Goal: Task Accomplishment & Management: Use online tool/utility

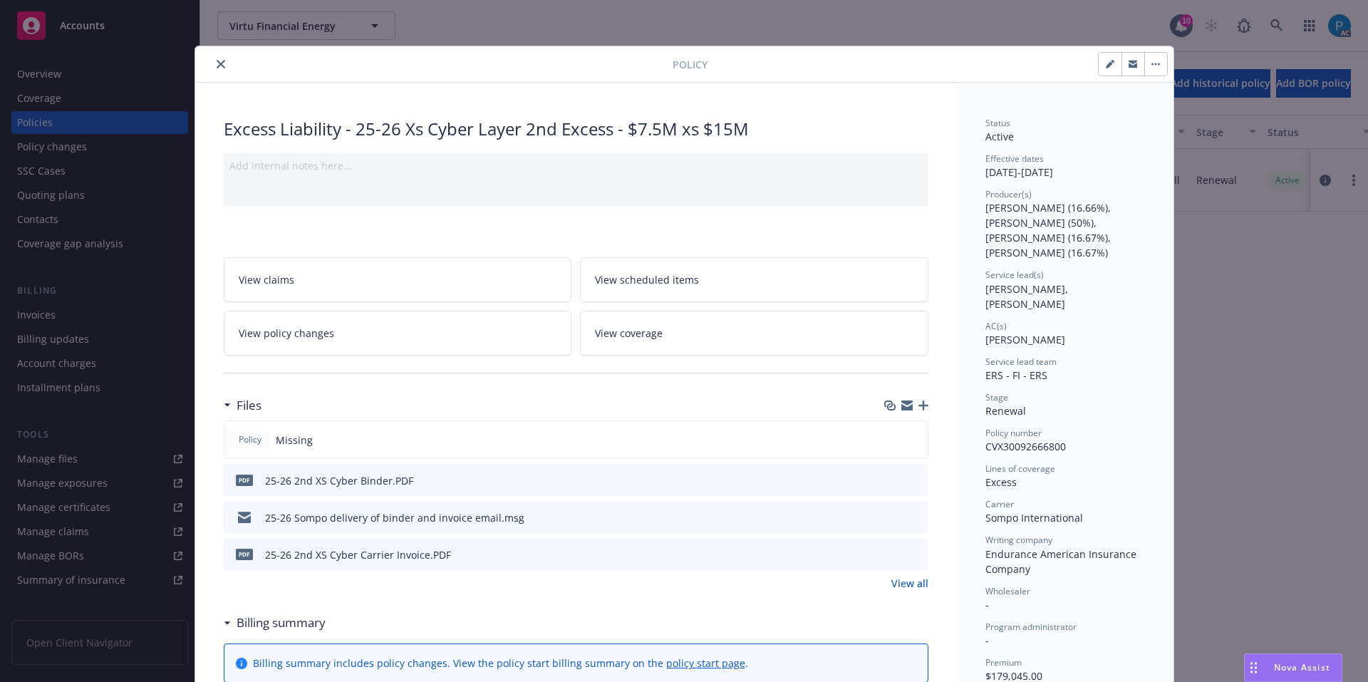
click at [217, 62] on icon "close" at bounding box center [221, 64] width 9 height 9
click at [110, 26] on div "Policy Excess Liability - 25-26 Xs Cyber Layer 2nd Excess - $7.5M xs $15M Add i…" at bounding box center [684, 341] width 1368 height 682
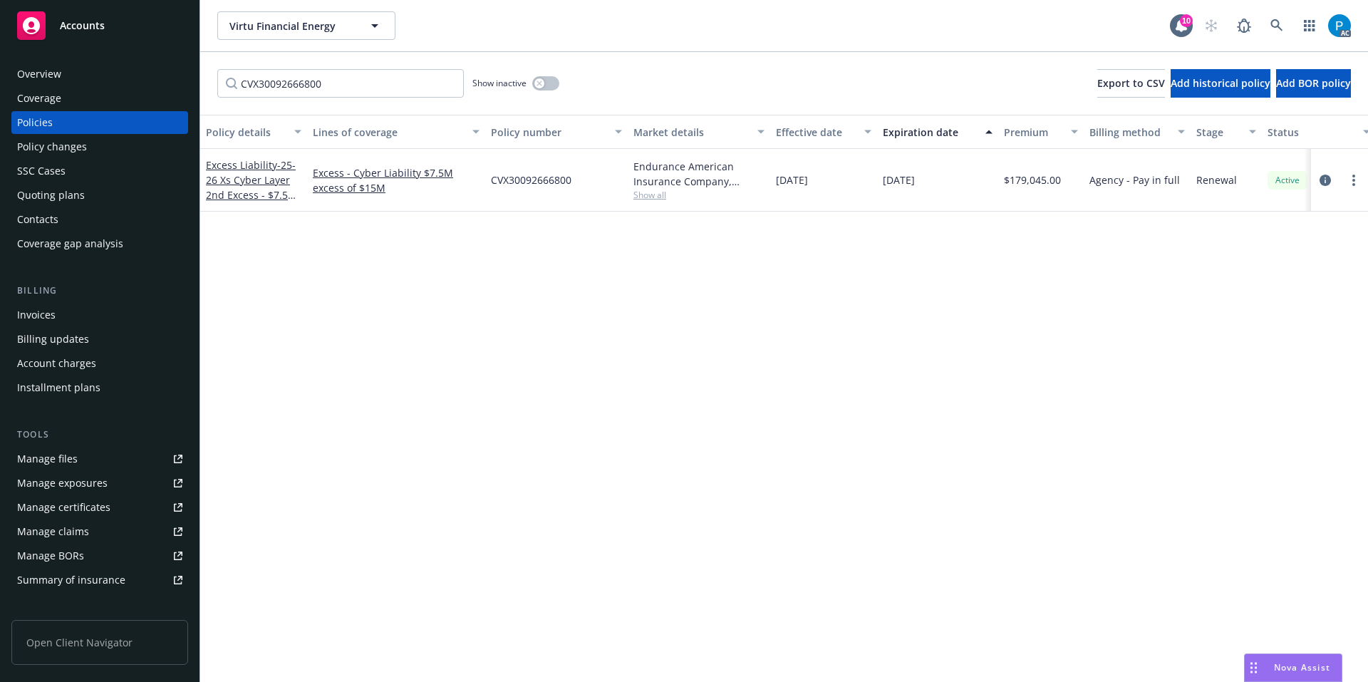
click at [125, 26] on div "Accounts" at bounding box center [99, 25] width 165 height 29
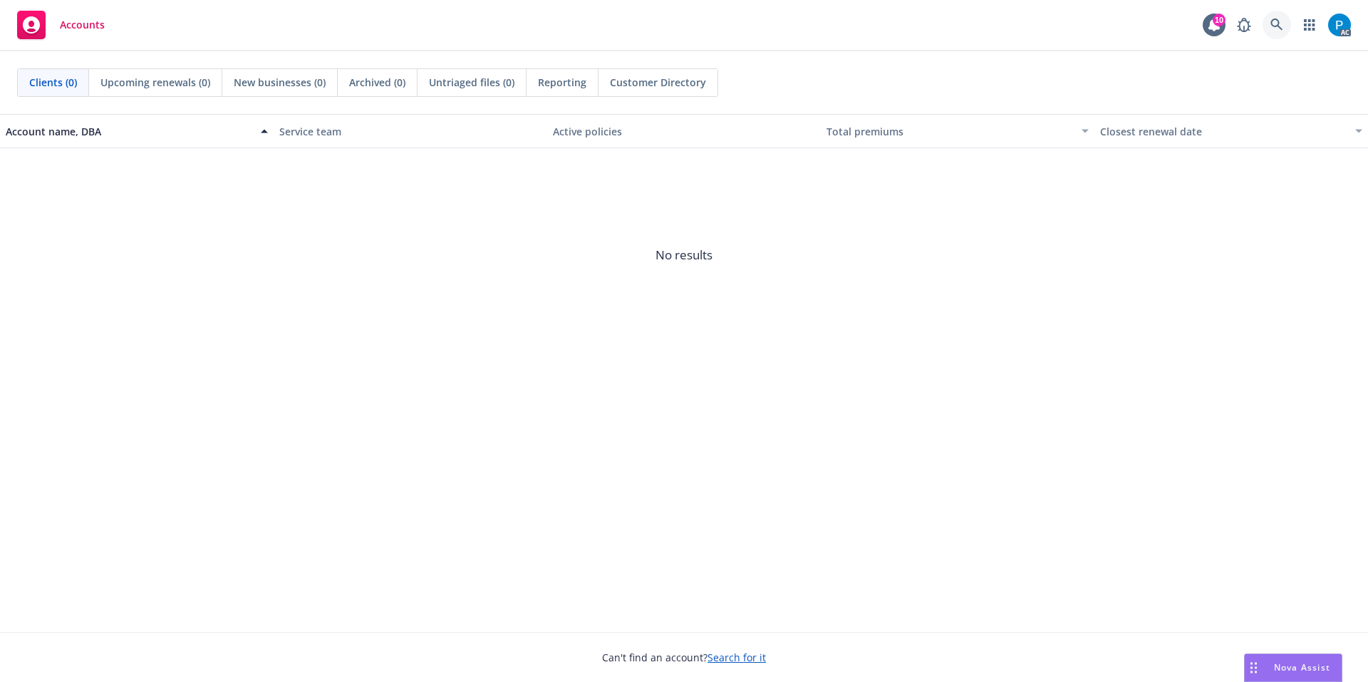
click at [1270, 22] on link at bounding box center [1277, 25] width 29 height 29
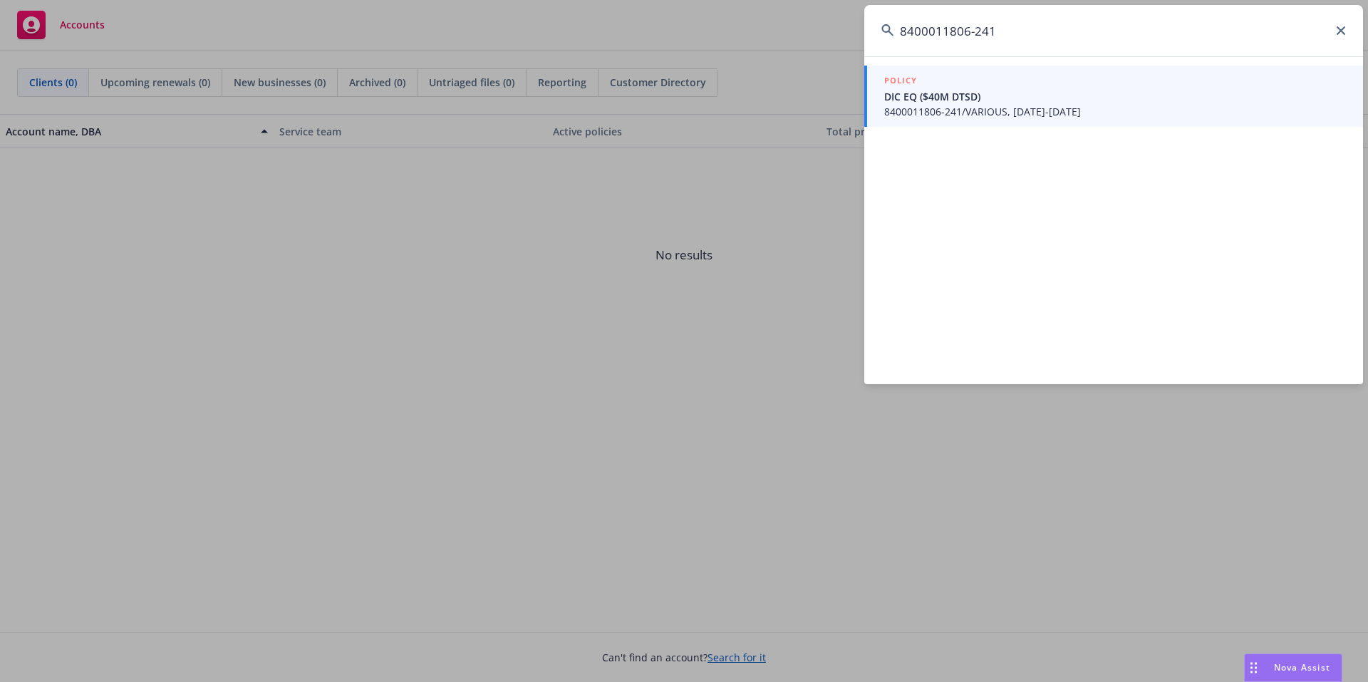
type input "8400011806-241"
click at [1012, 100] on span "DIC EQ ($40M DTSD)" at bounding box center [1115, 96] width 462 height 15
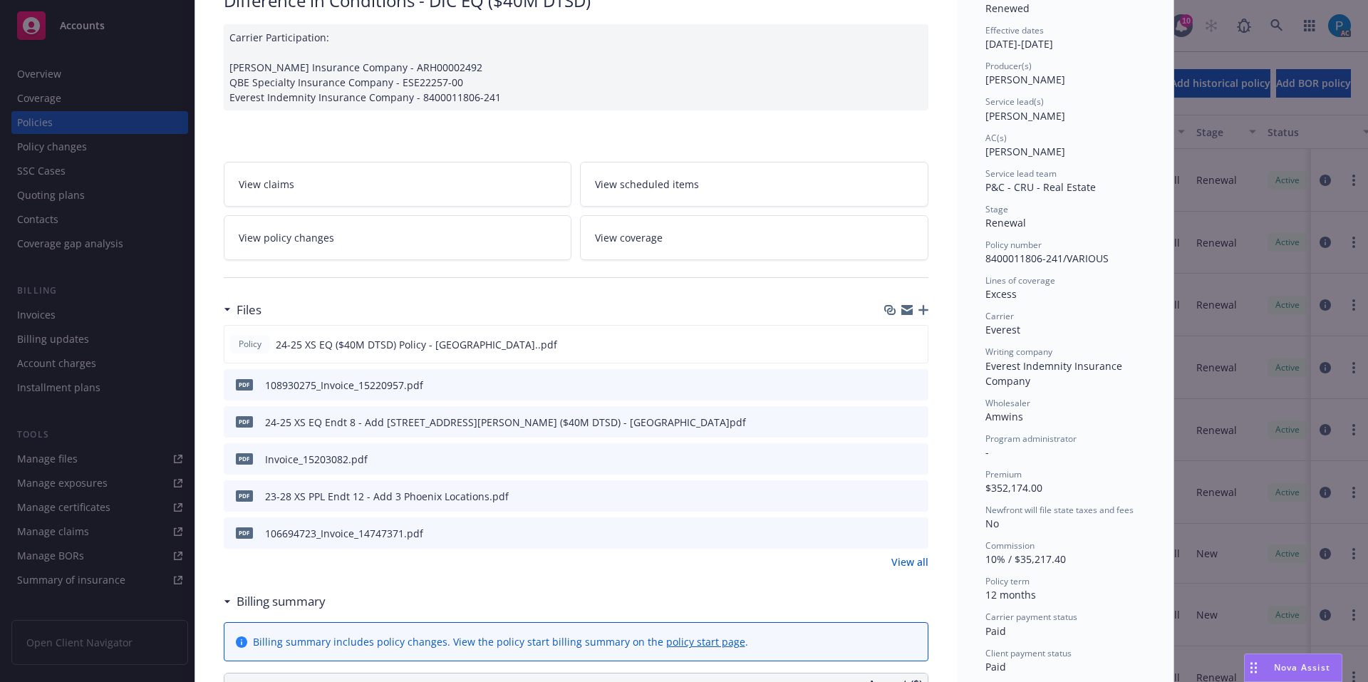
scroll to position [143, 0]
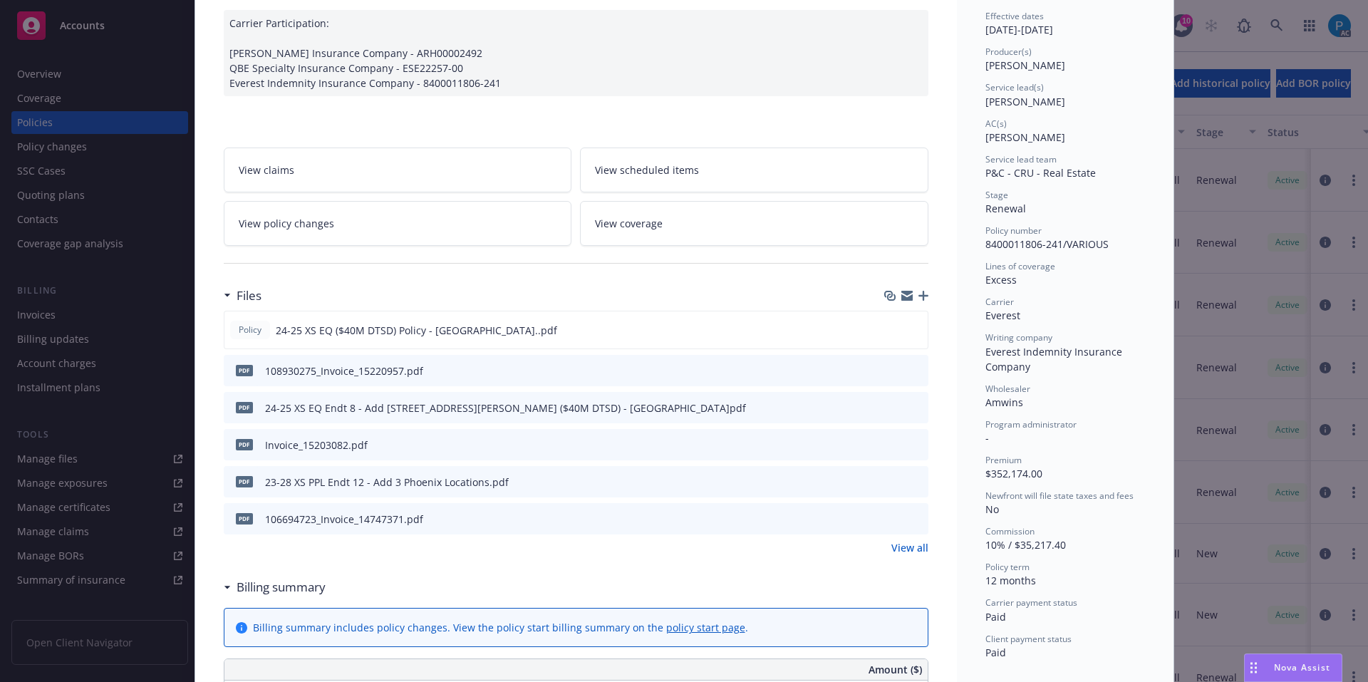
click at [889, 366] on icon "download file" at bounding box center [891, 369] width 11 height 11
click at [143, 227] on div "Policy Difference in Conditions - DIC EQ ($40M DTSD) Carrier Participation: [PE…" at bounding box center [684, 341] width 1368 height 682
click at [53, 319] on div "Policy Difference in Conditions - DIC EQ ($40M DTSD) Carrier Participation: [PE…" at bounding box center [684, 341] width 1368 height 682
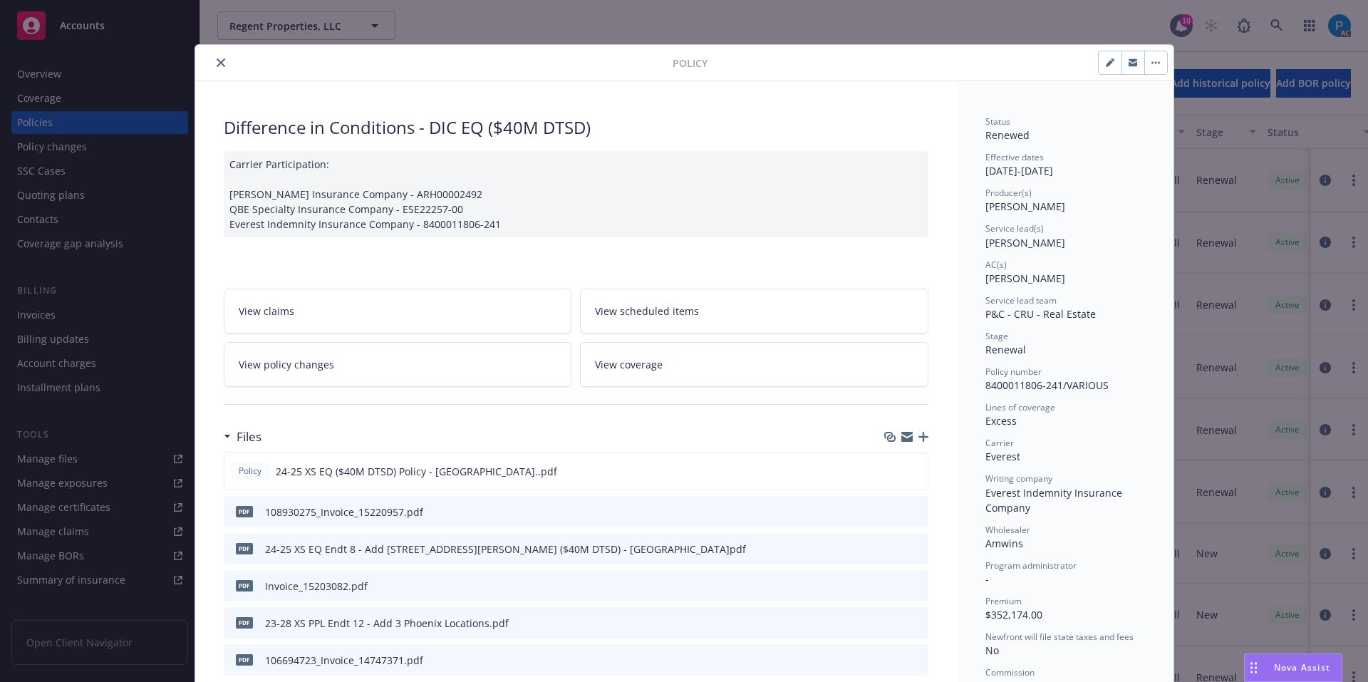
scroll to position [0, 0]
click at [212, 70] on button "close" at bounding box center [220, 64] width 17 height 17
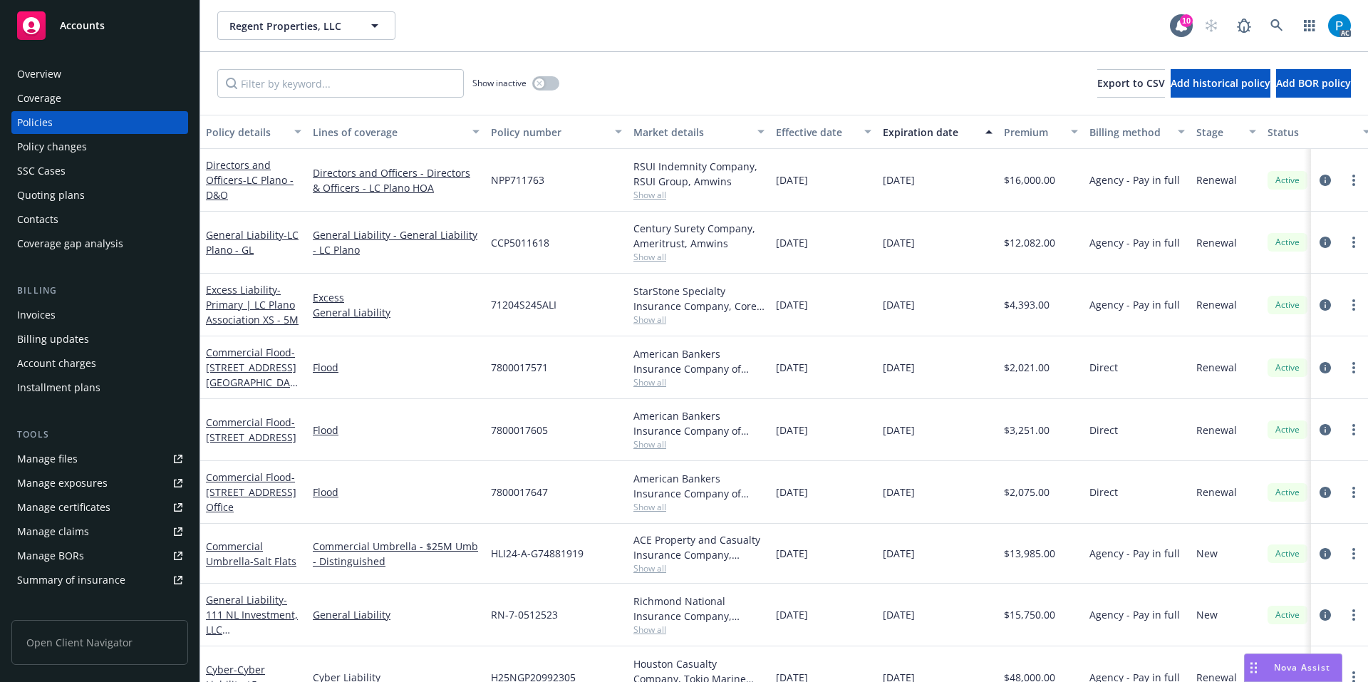
click at [35, 319] on div "Invoices" at bounding box center [36, 315] width 38 height 23
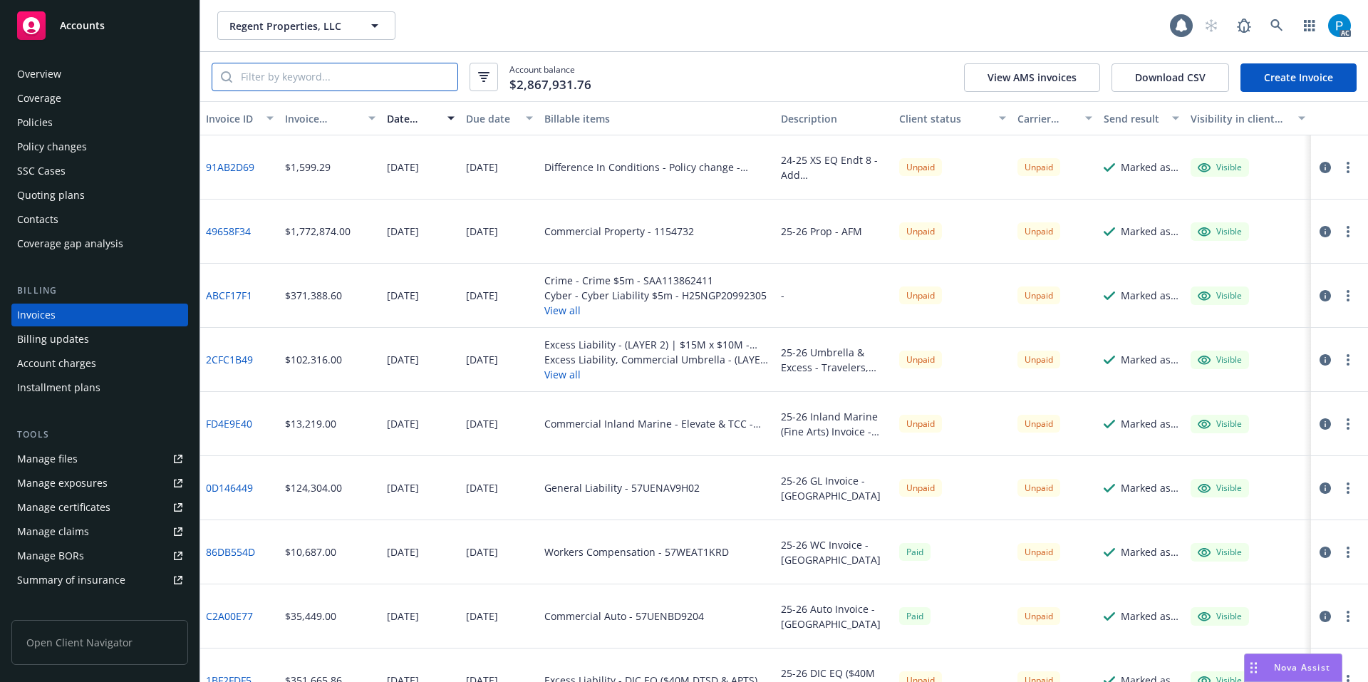
click at [365, 78] on input "search" at bounding box center [344, 76] width 225 height 27
paste input "8400011806-241"
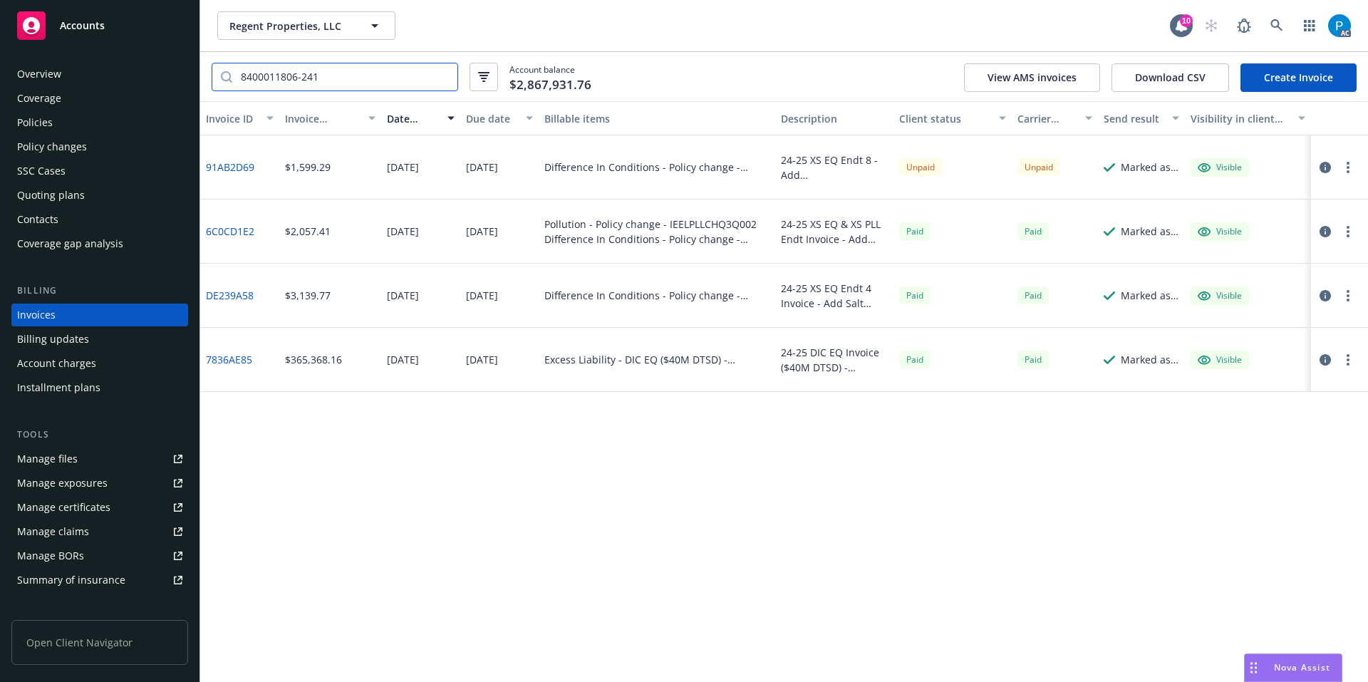
type input "8400011806-241"
click at [1320, 162] on icon "button" at bounding box center [1325, 167] width 11 height 11
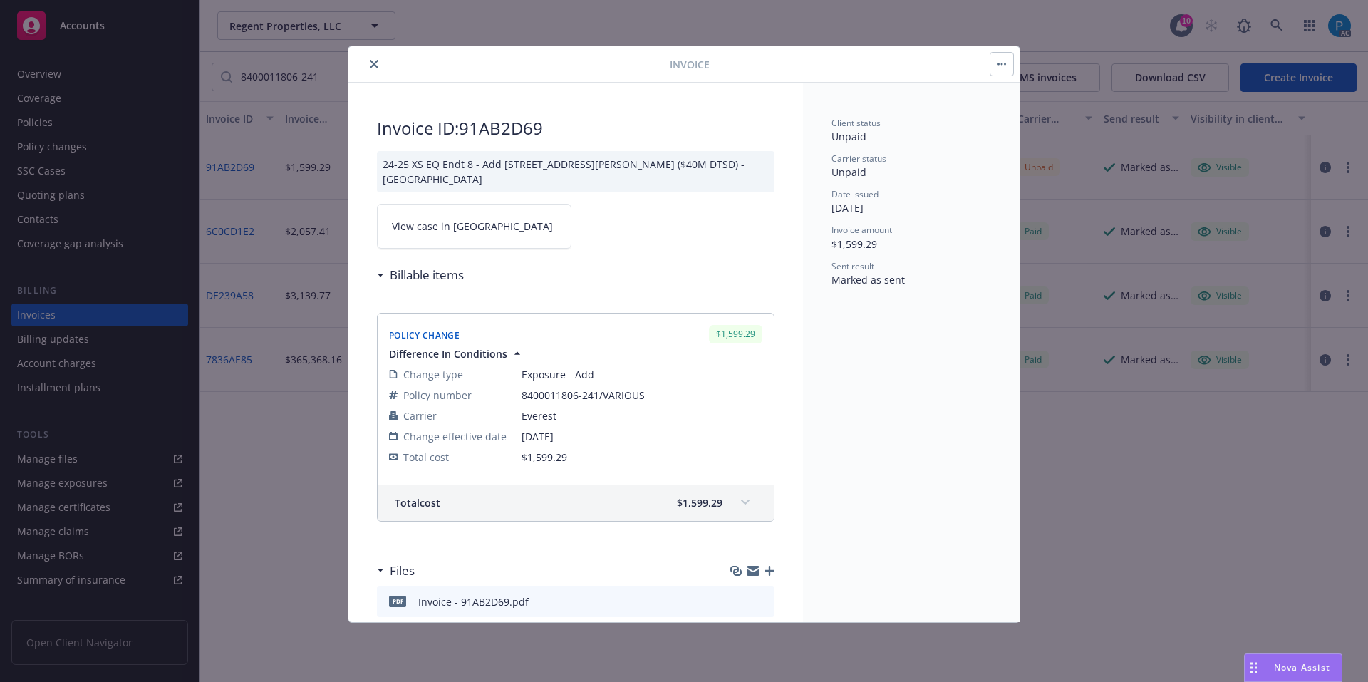
click at [458, 224] on span "View case in [GEOGRAPHIC_DATA]" at bounding box center [472, 226] width 161 height 15
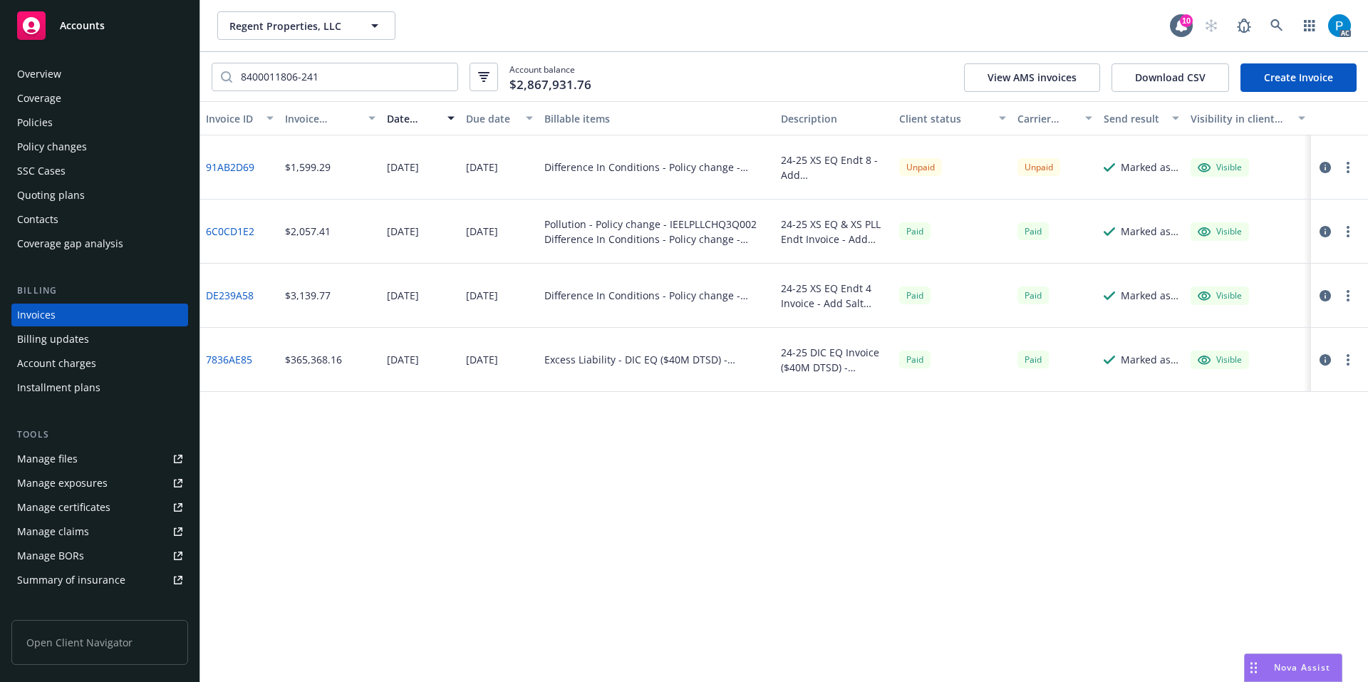
click at [105, 18] on div "Accounts" at bounding box center [99, 25] width 165 height 29
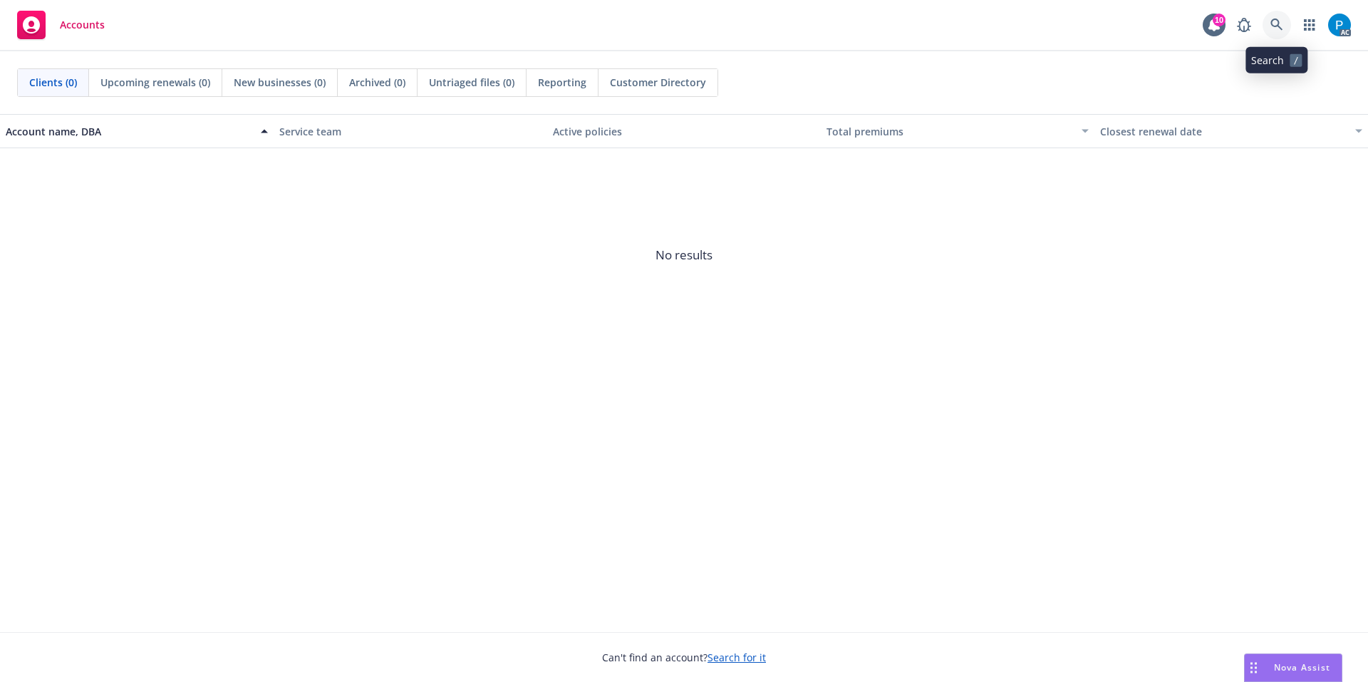
click at [1277, 18] on link at bounding box center [1277, 25] width 29 height 29
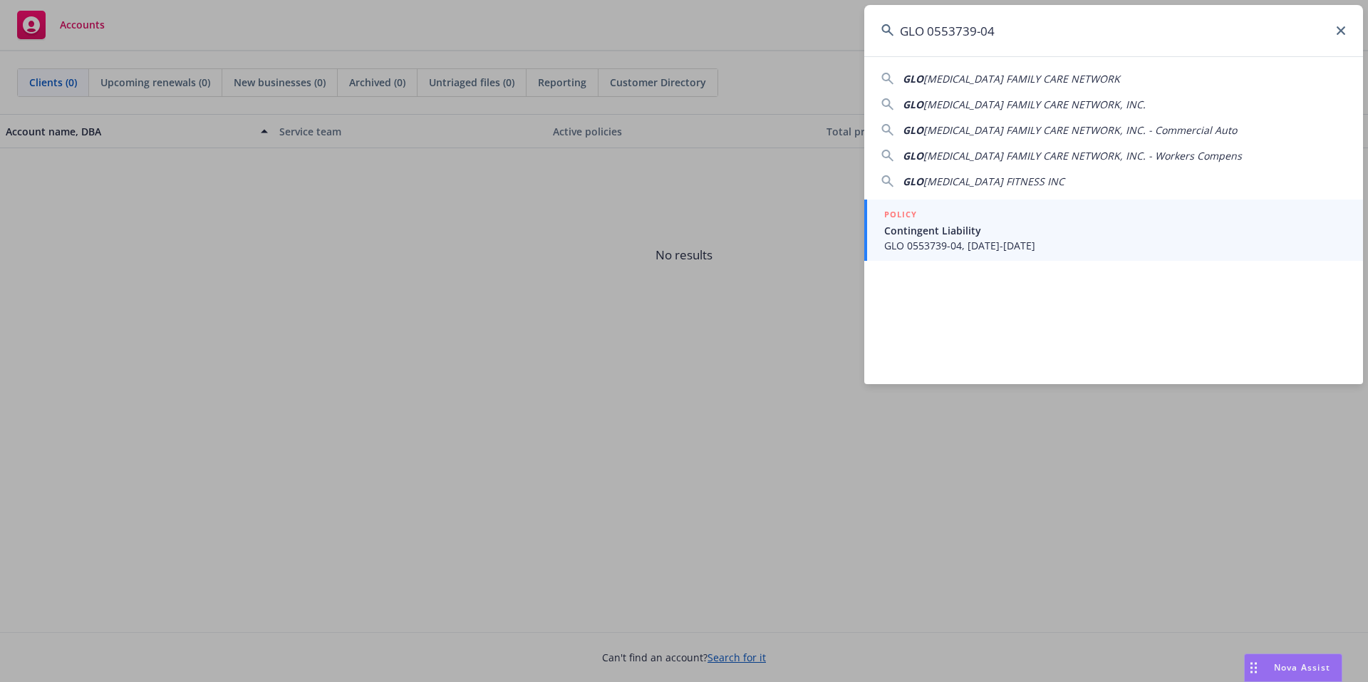
type input "GLO 0553739-04"
click at [954, 244] on span "GLO 0553739-04, [DATE]-[DATE]" at bounding box center [1115, 245] width 462 height 15
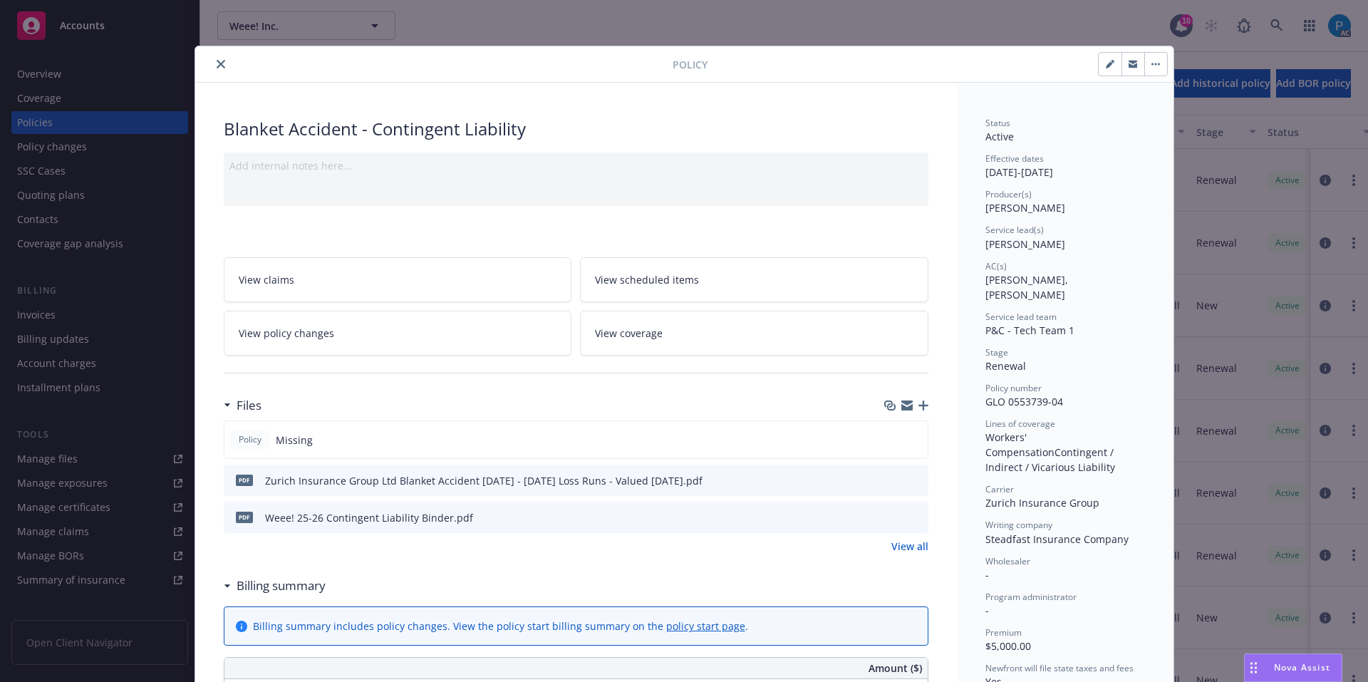
click at [218, 63] on icon "close" at bounding box center [221, 64] width 9 height 9
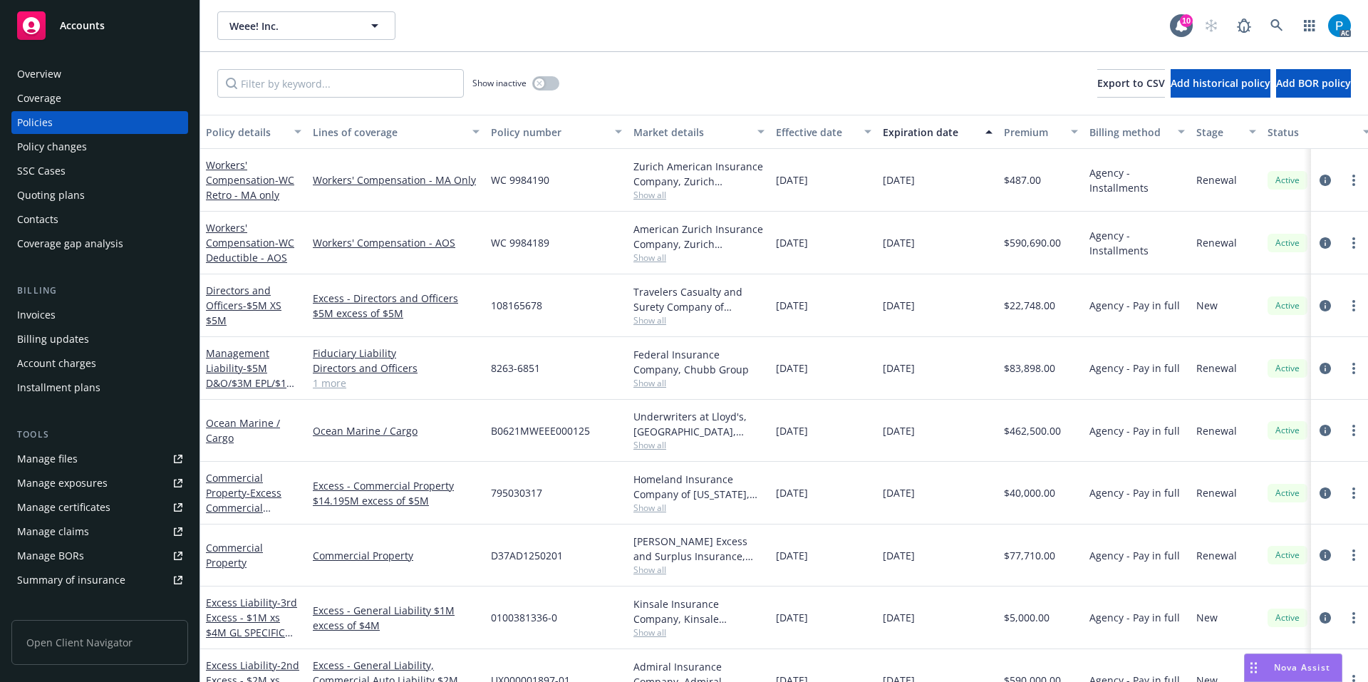
click at [67, 314] on div "Invoices" at bounding box center [99, 315] width 165 height 23
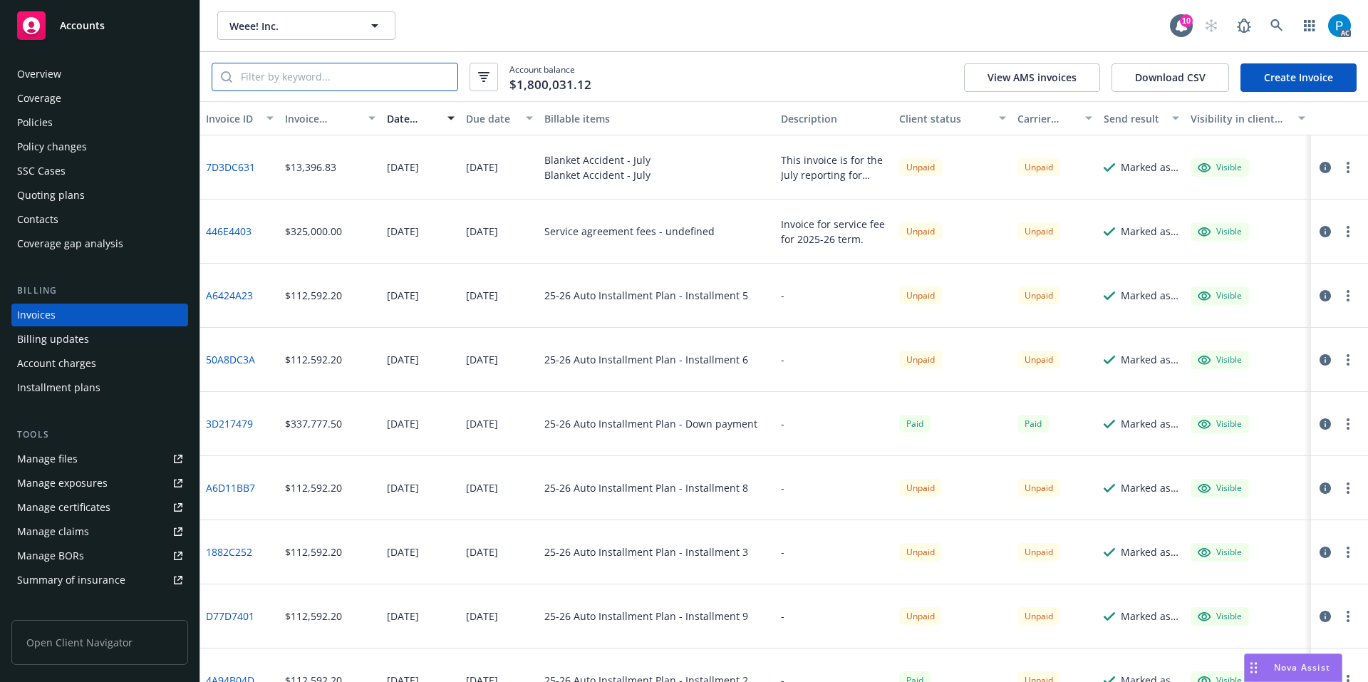
click at [324, 77] on input "search" at bounding box center [344, 76] width 225 height 27
paste input "GLO 0553739-04"
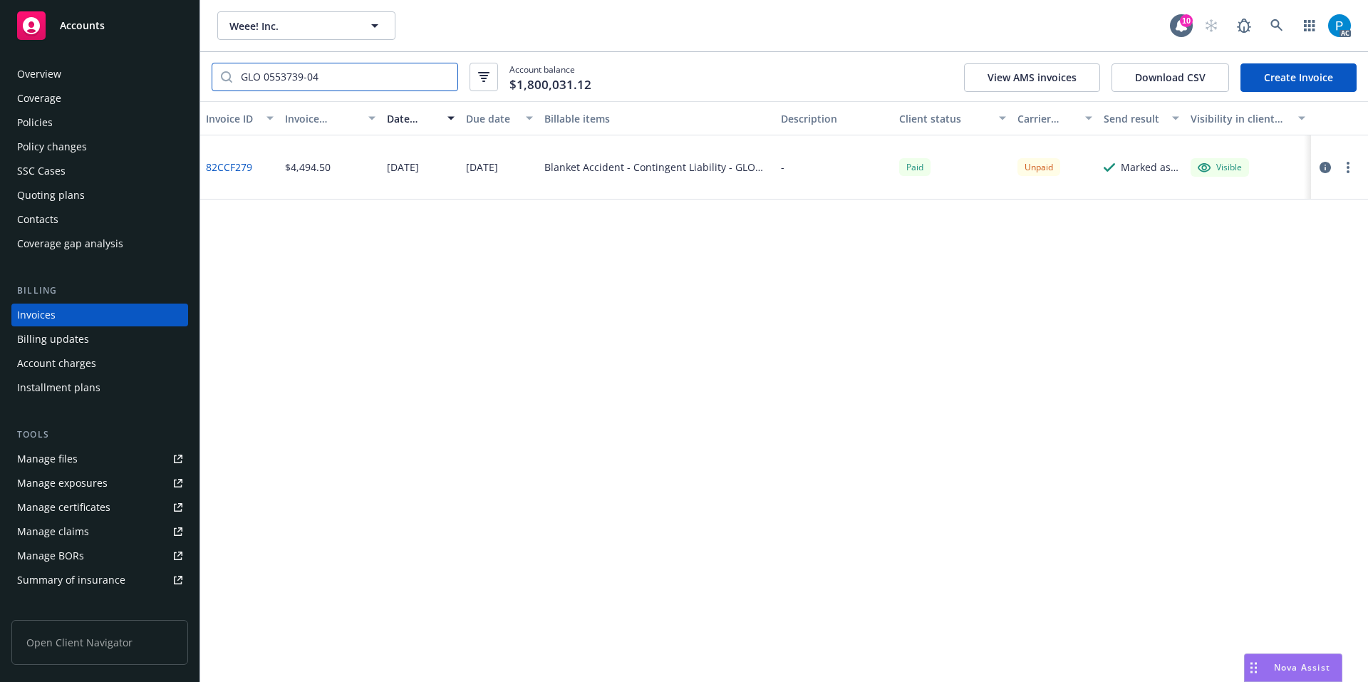
type input "GLO 0553739-04"
click at [1329, 167] on icon "button" at bounding box center [1325, 167] width 11 height 11
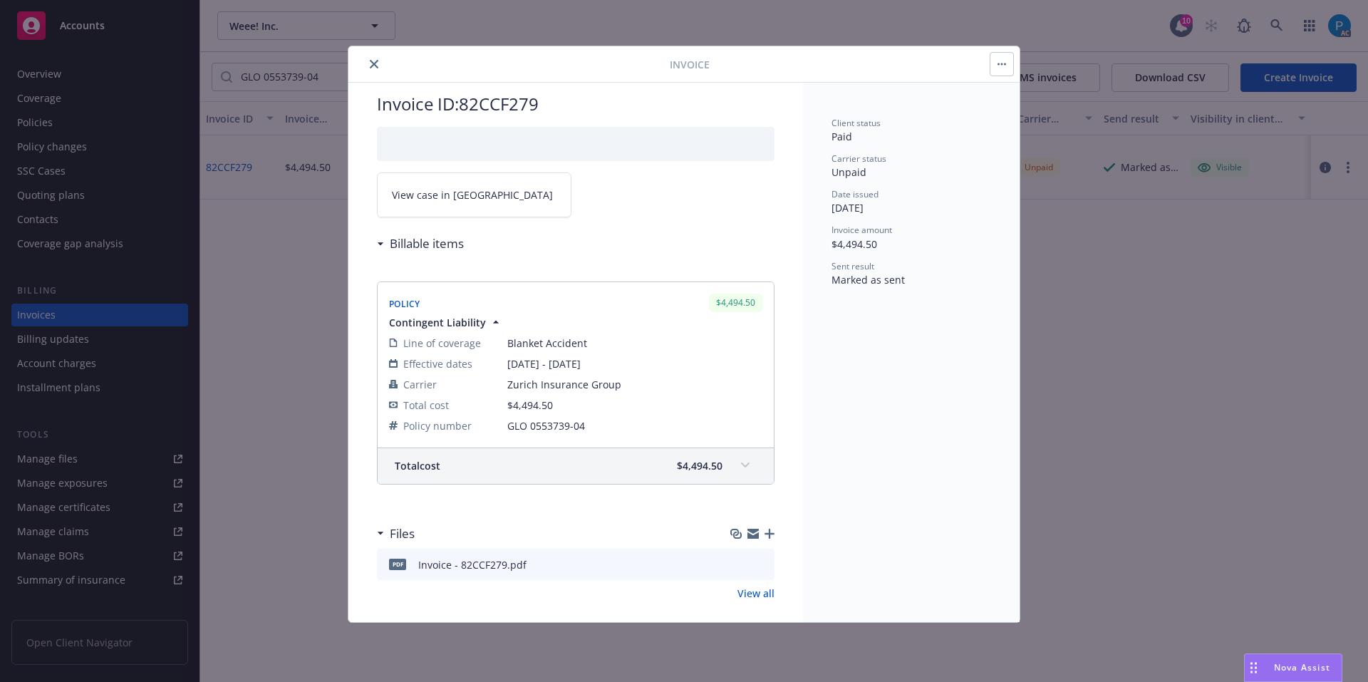
scroll to position [37, 0]
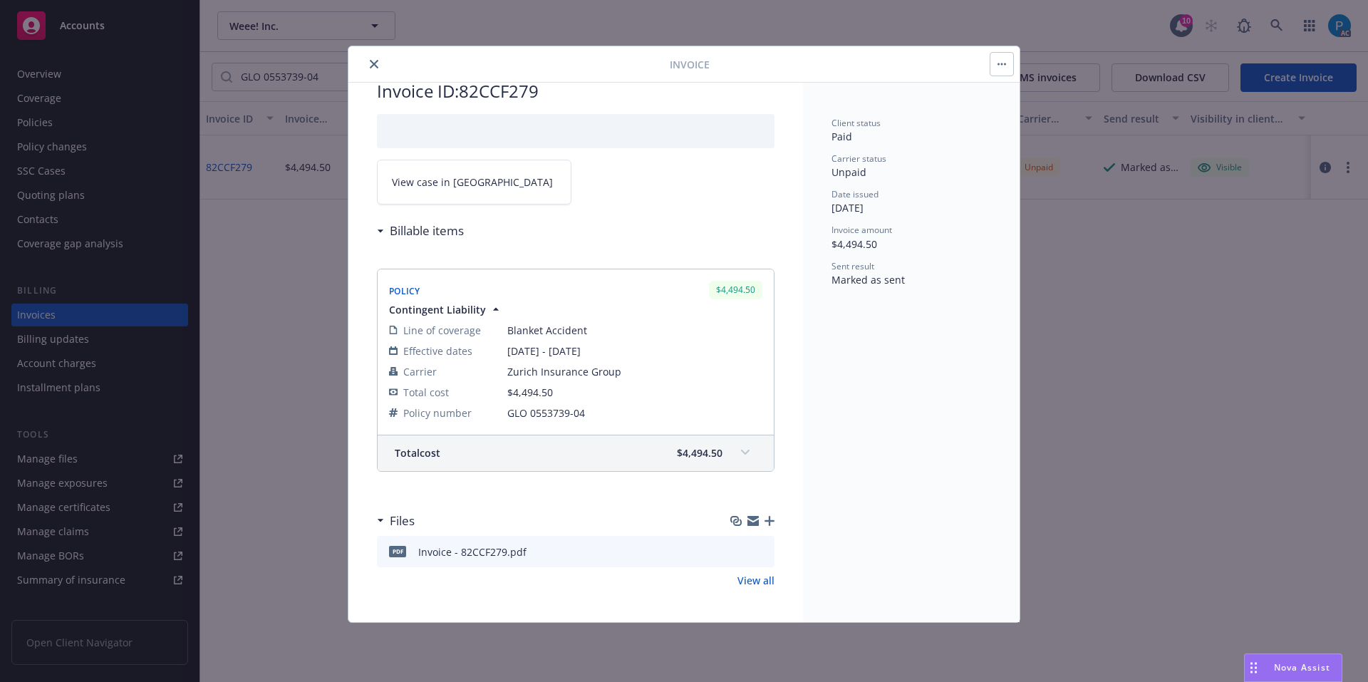
click at [751, 446] on div "Total cost $4,494.50" at bounding box center [576, 453] width 396 height 36
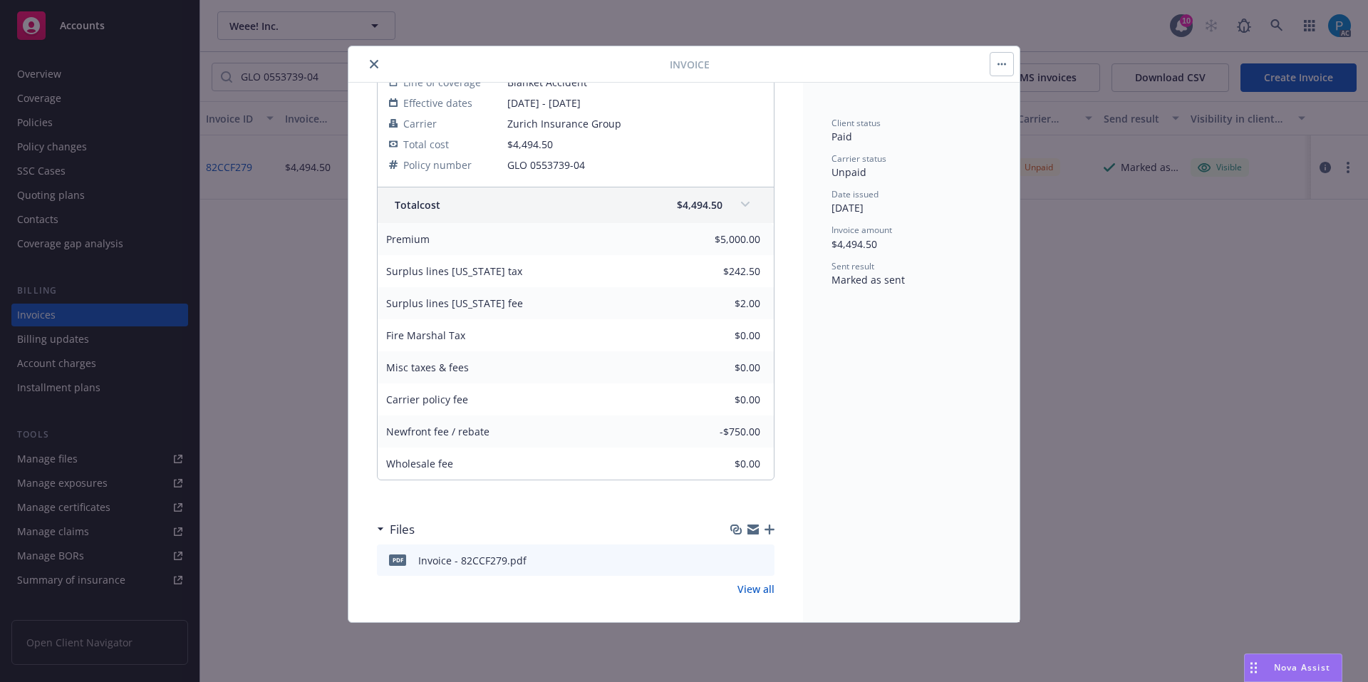
scroll to position [0, 0]
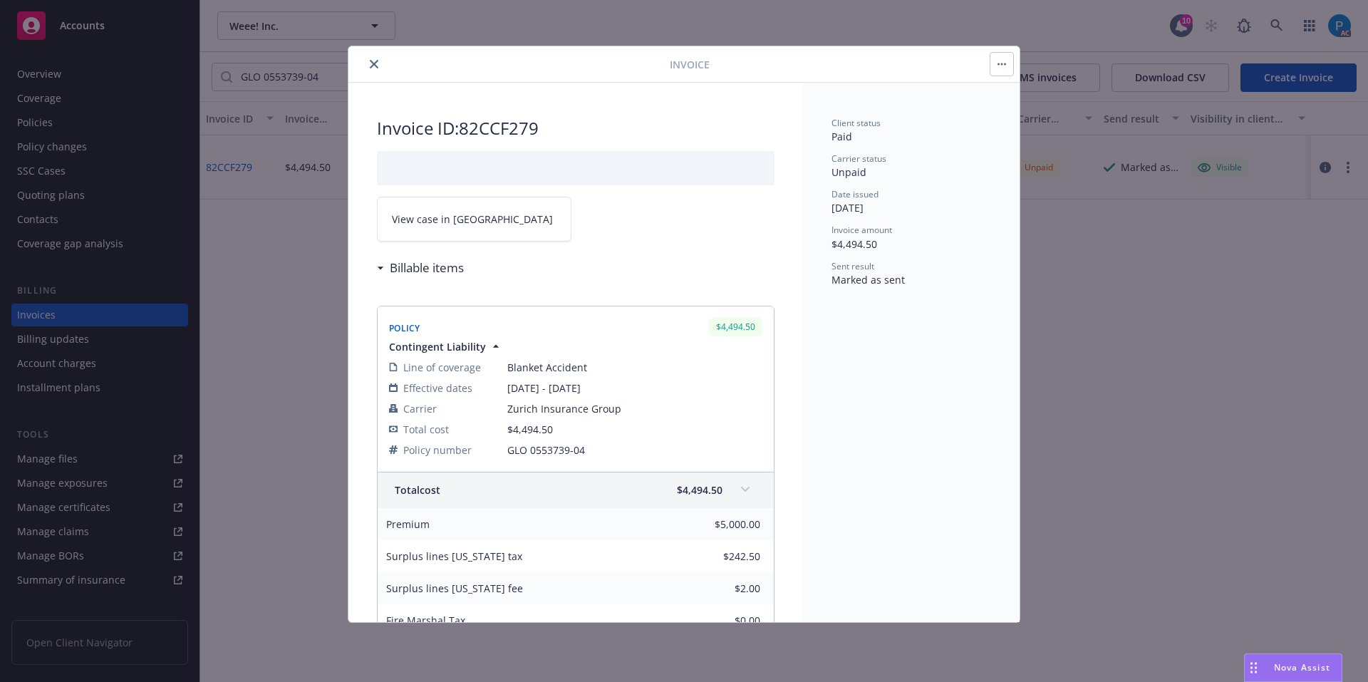
click at [426, 214] on span "View case in [GEOGRAPHIC_DATA]" at bounding box center [472, 219] width 161 height 15
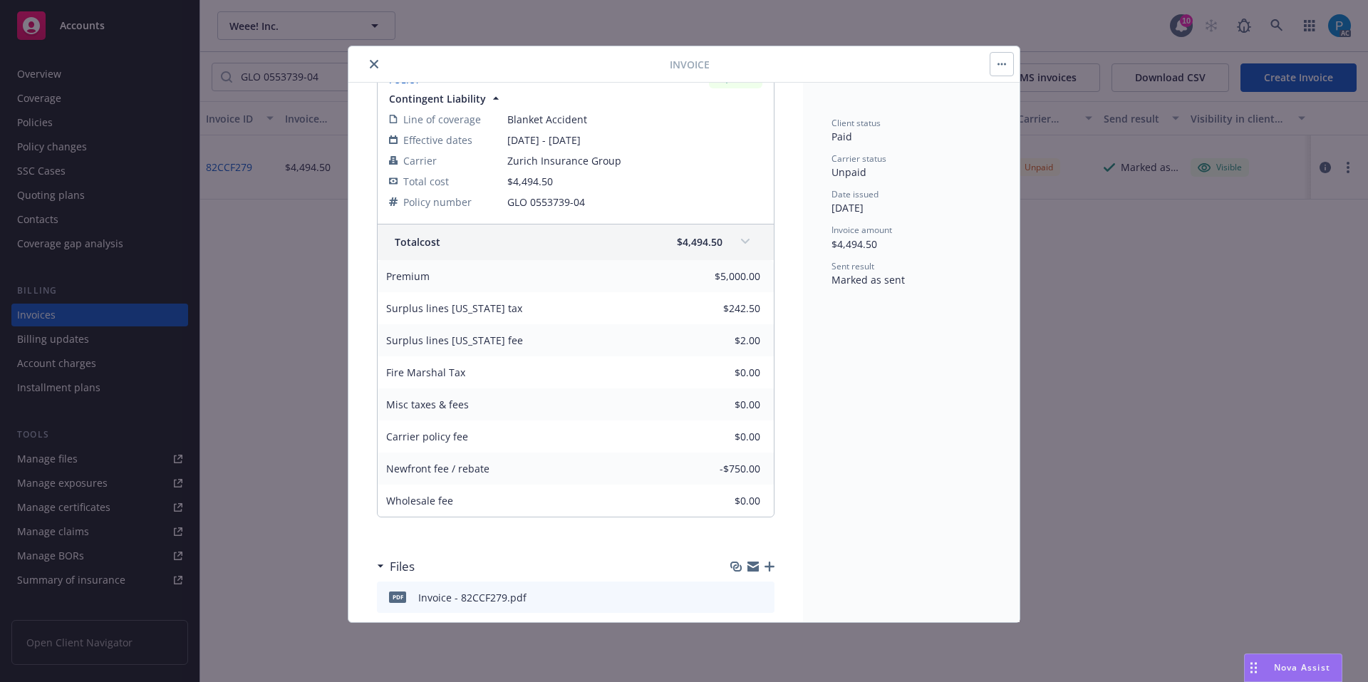
scroll to position [222, 0]
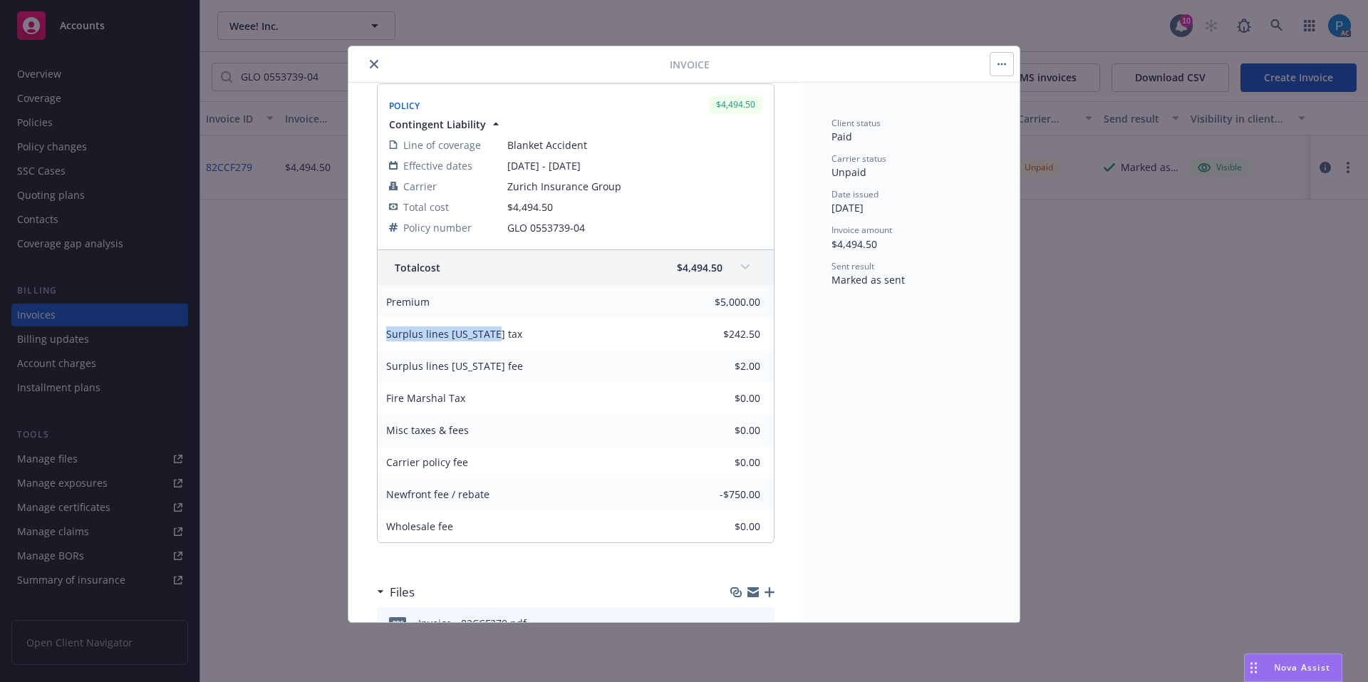
drag, startPoint x: 501, startPoint y: 331, endPoint x: 388, endPoint y: 331, distance: 112.6
click at [388, 331] on div "Surplus lines [US_STATE] tax" at bounding box center [485, 334] width 214 height 32
copy span "Surplus lines [US_STATE] tax"
click at [373, 65] on icon "close" at bounding box center [374, 64] width 9 height 9
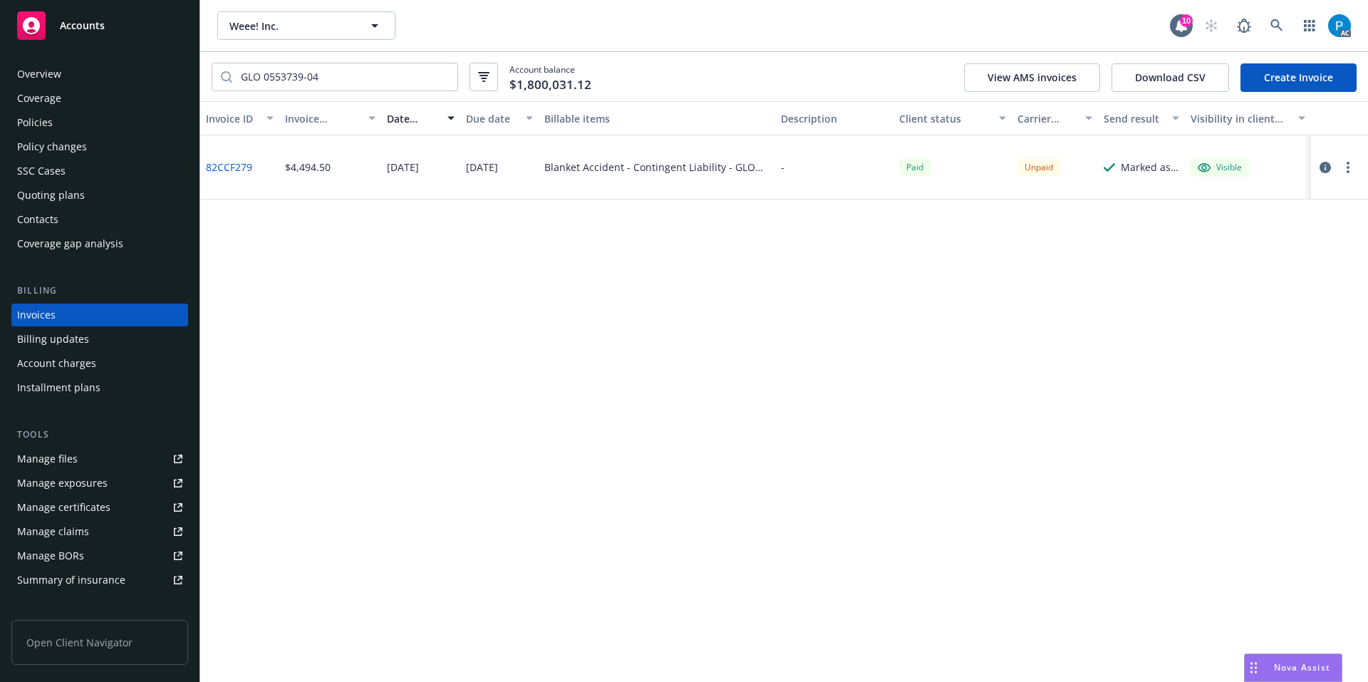
click at [81, 119] on div "Policies" at bounding box center [99, 122] width 165 height 23
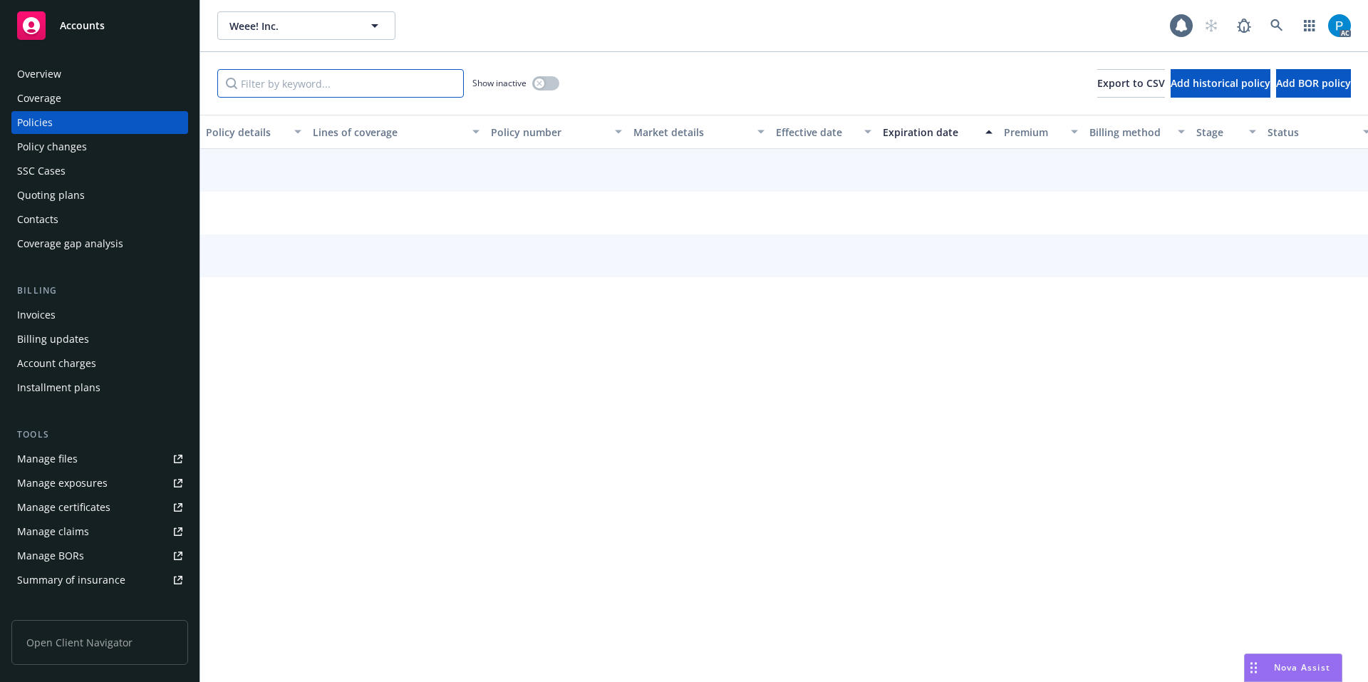
click at [322, 81] on input "Filter by keyword..." at bounding box center [340, 83] width 247 height 29
paste input "OCA 0553738-03"
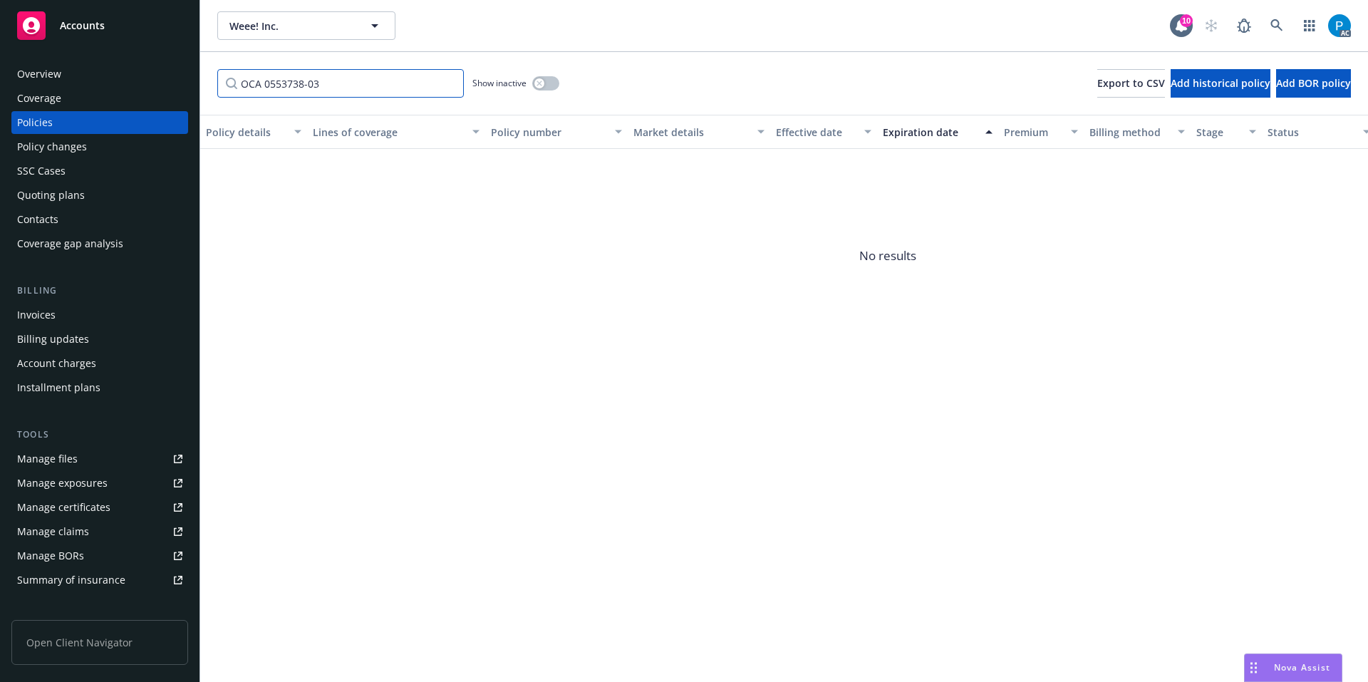
type input "OCA 0553738-03"
click at [133, 21] on div "Accounts" at bounding box center [99, 25] width 165 height 29
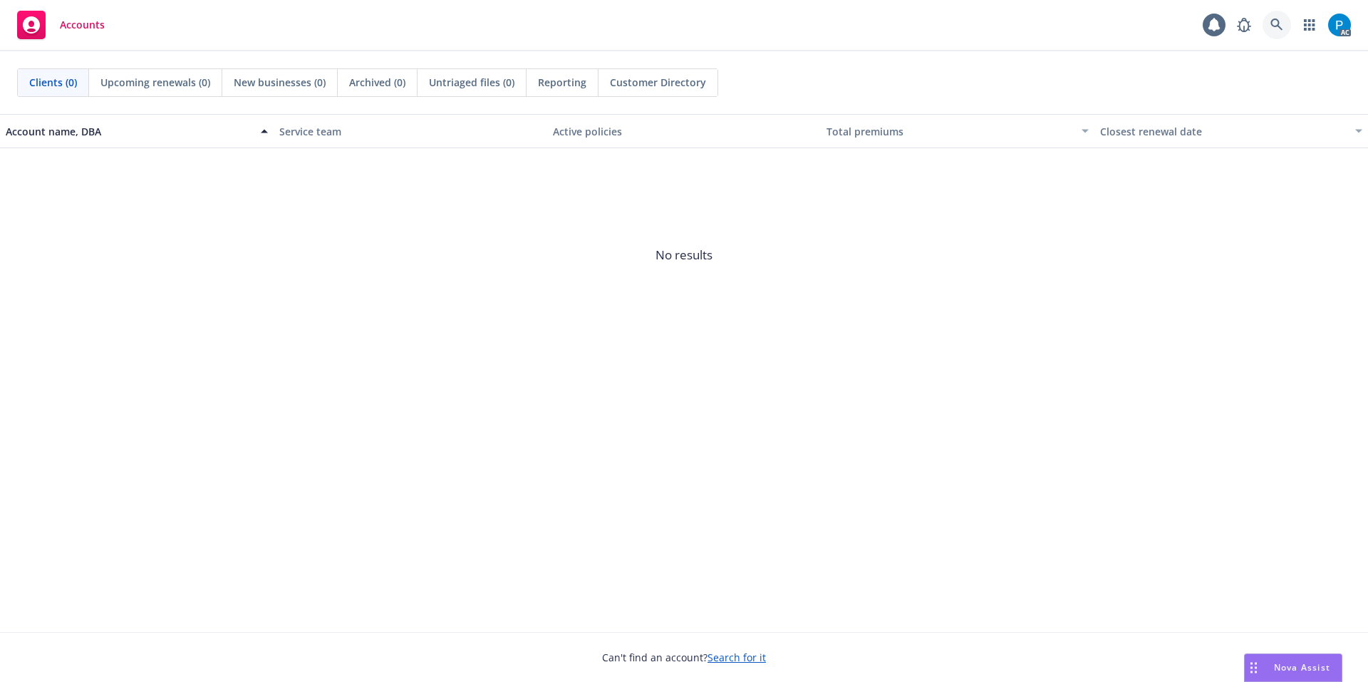
click at [1278, 19] on icon at bounding box center [1277, 25] width 13 height 13
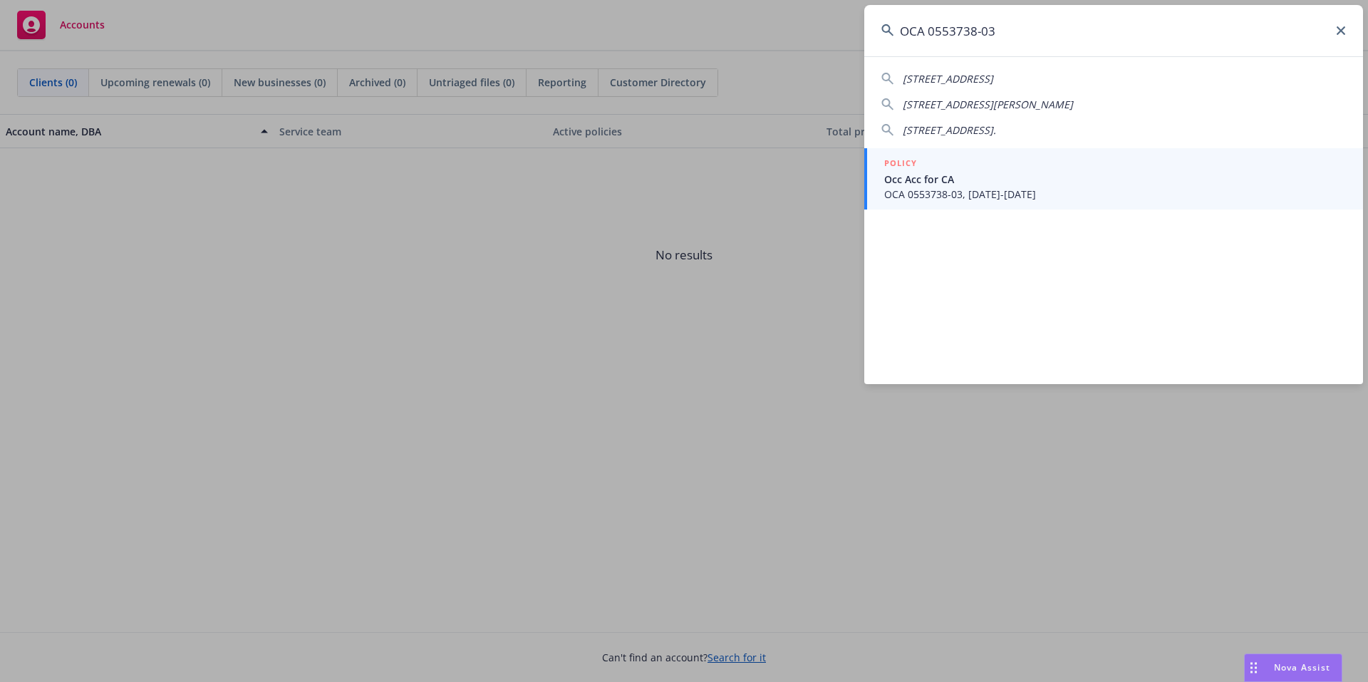
type input "OCA 0553738-03"
click at [1011, 175] on span "Occ Acc for CA" at bounding box center [1115, 179] width 462 height 15
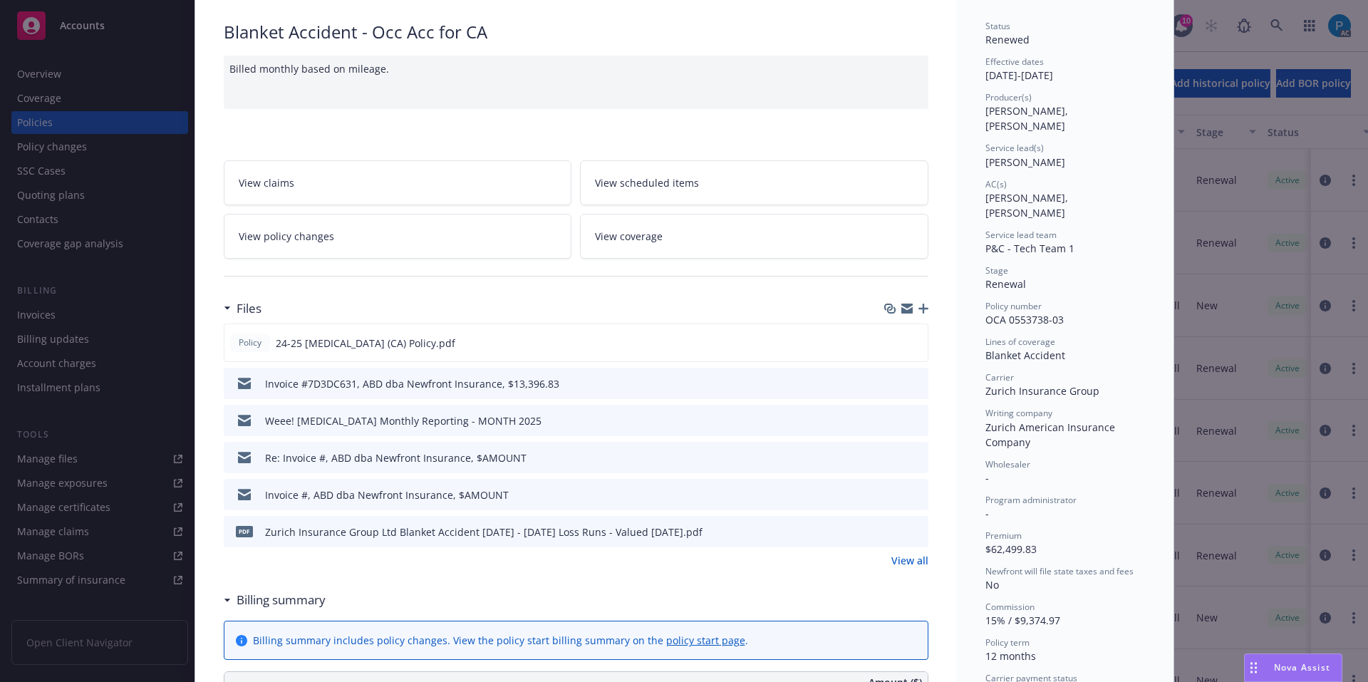
scroll to position [71, 0]
